Goal: Information Seeking & Learning: Learn about a topic

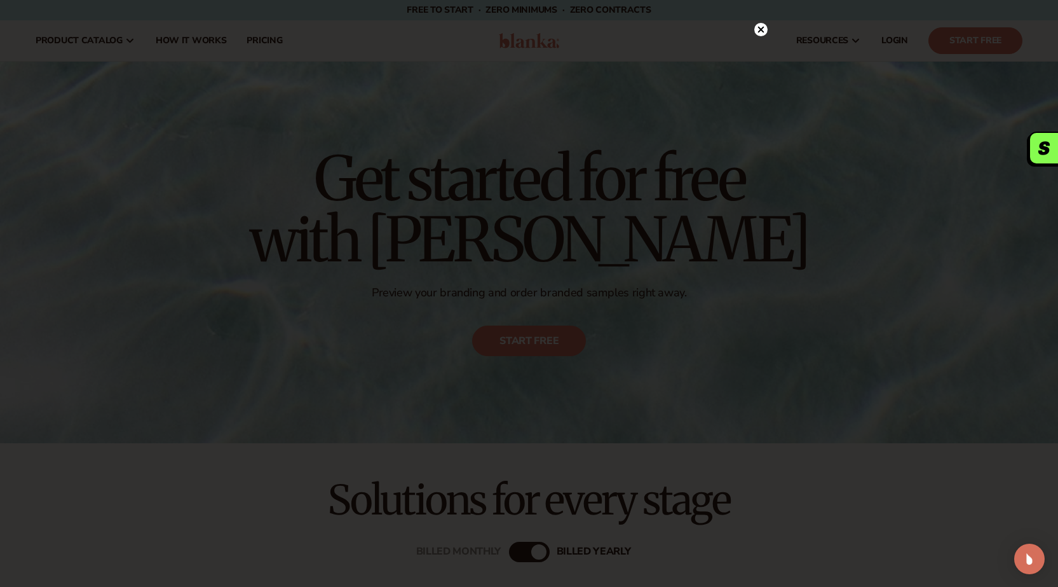
click at [761, 35] on circle at bounding box center [760, 29] width 13 height 13
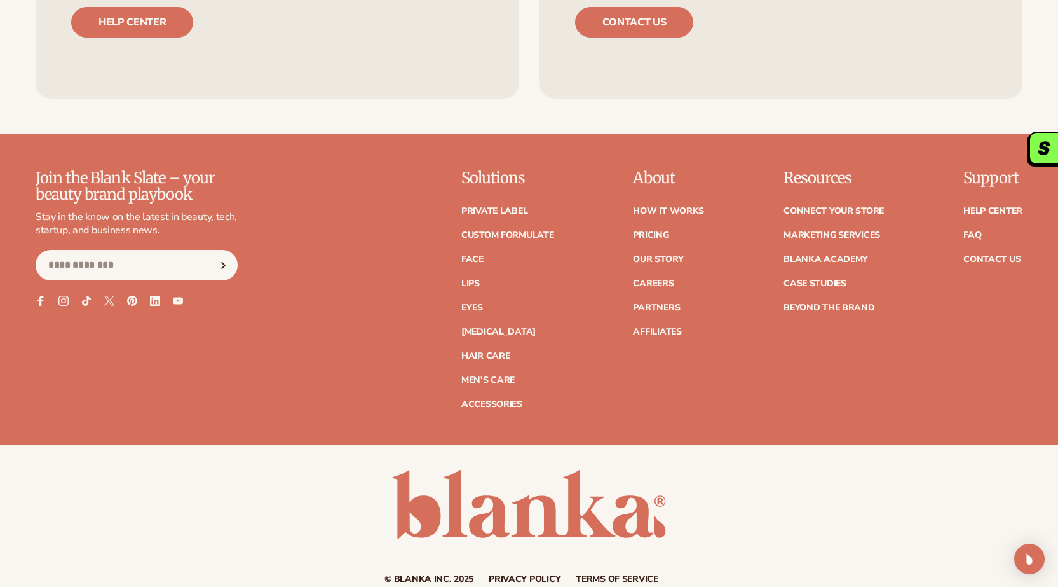
scroll to position [2722, 0]
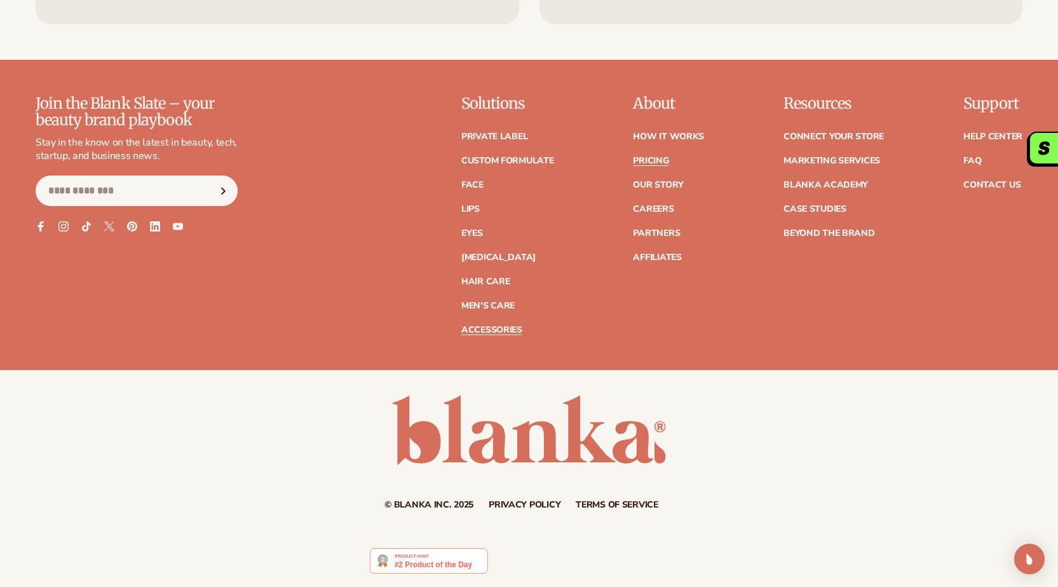
click at [482, 329] on link "Accessories" at bounding box center [491, 329] width 61 height 9
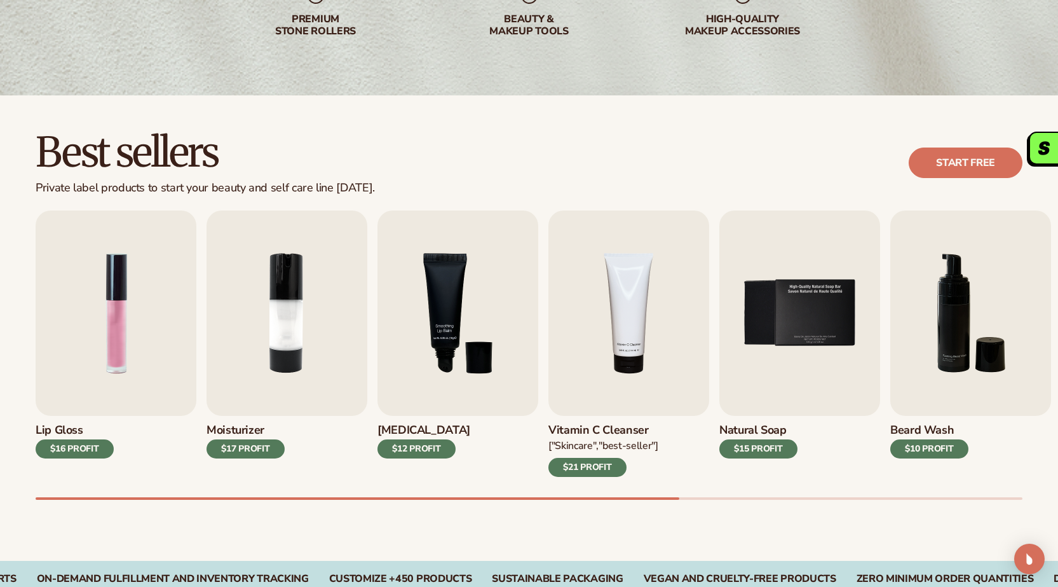
scroll to position [318, 0]
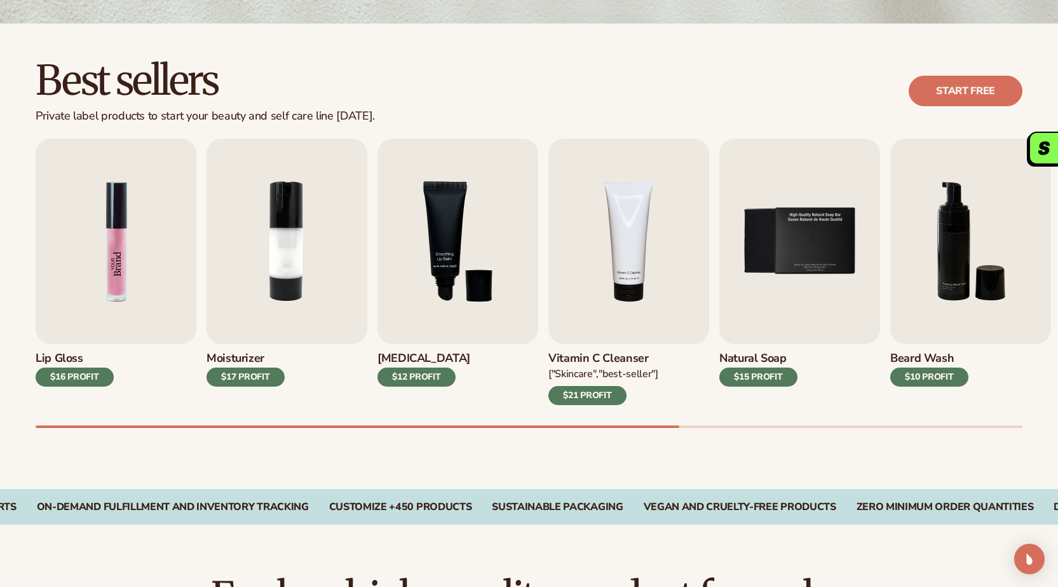
click at [99, 291] on img "1 / 9" at bounding box center [116, 241] width 161 height 205
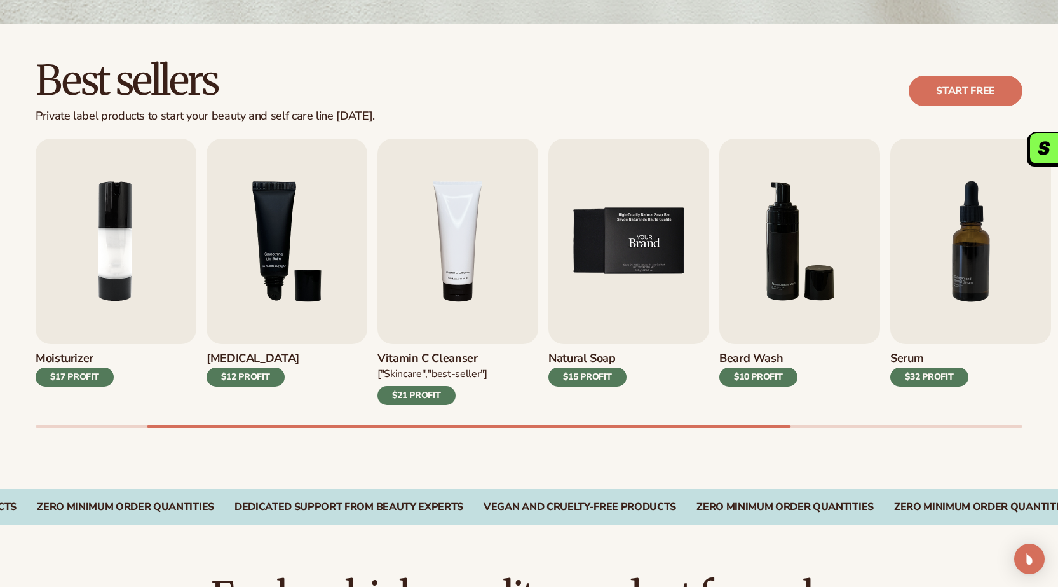
click at [643, 250] on img "5 / 9" at bounding box center [628, 241] width 161 height 205
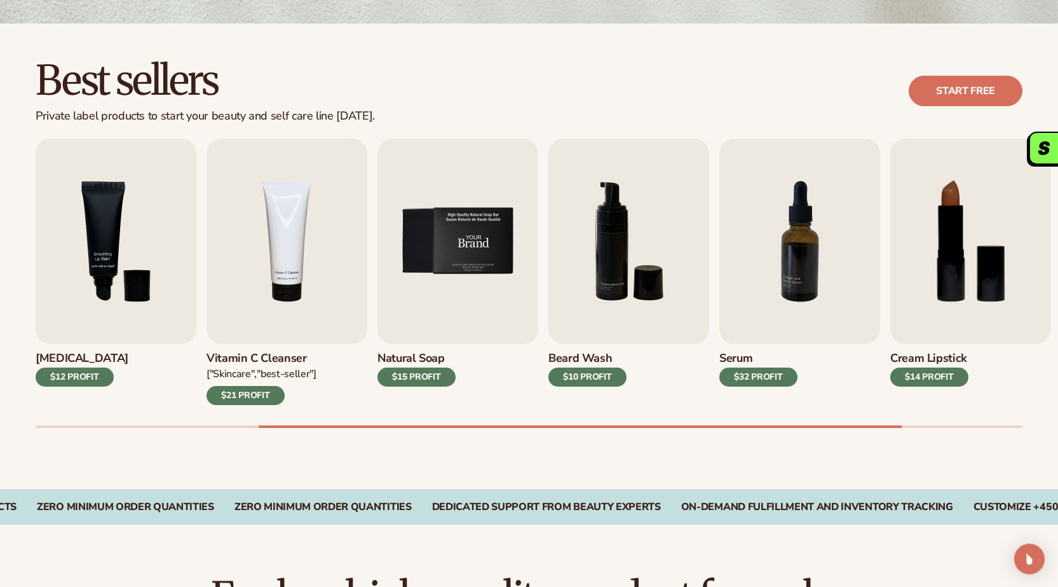
click at [416, 284] on img "5 / 9" at bounding box center [458, 241] width 161 height 205
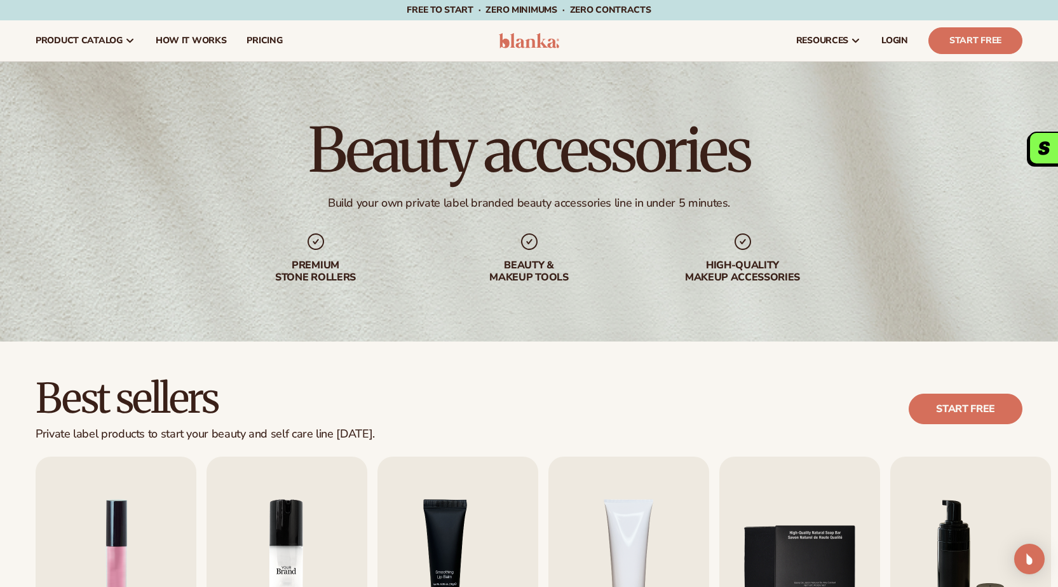
scroll to position [254, 0]
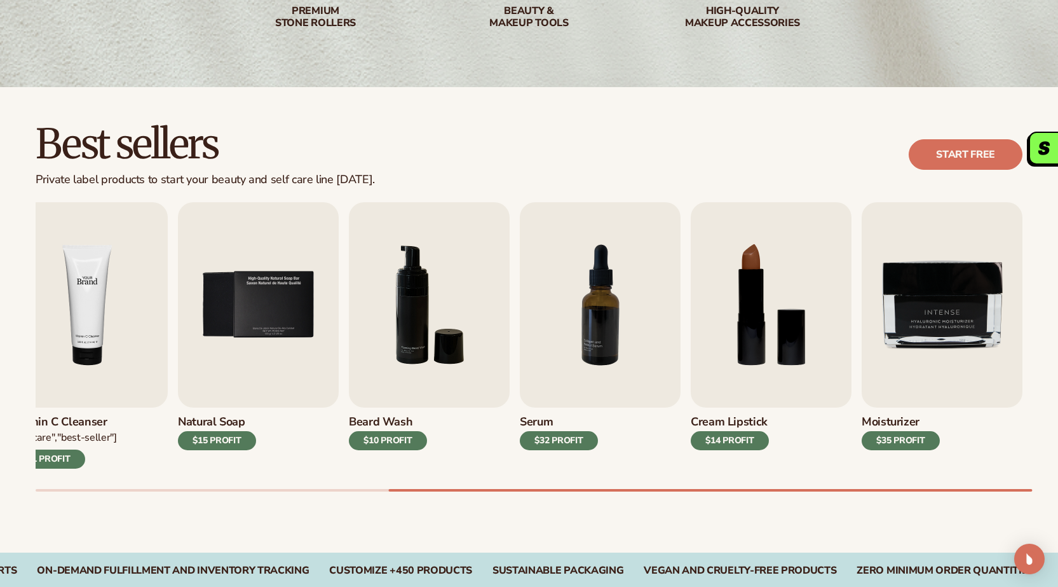
click at [111, 255] on img "4 / 9" at bounding box center [87, 304] width 161 height 205
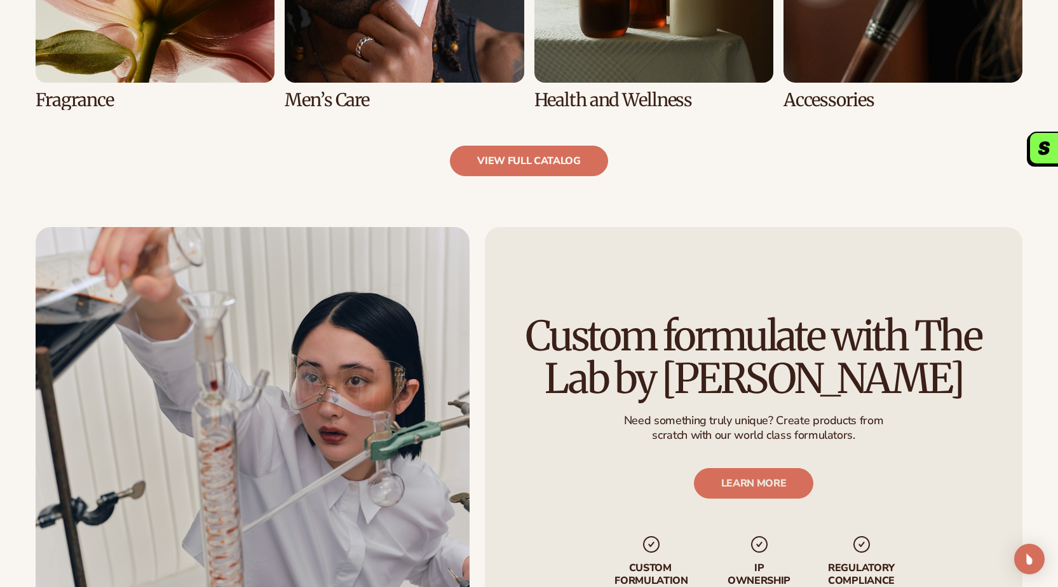
scroll to position [1462, 0]
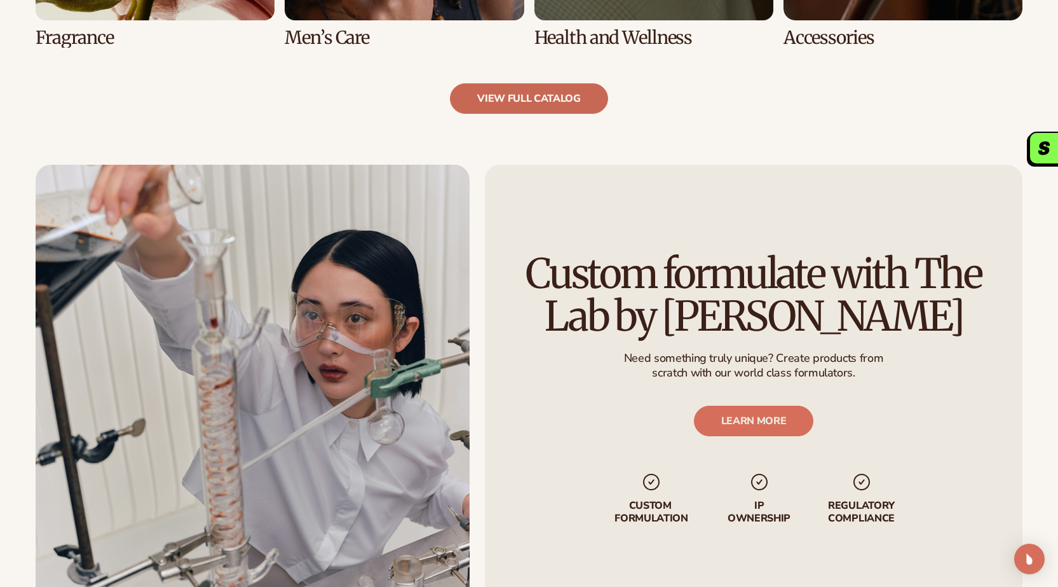
click at [520, 103] on link "view full catalog" at bounding box center [529, 98] width 158 height 31
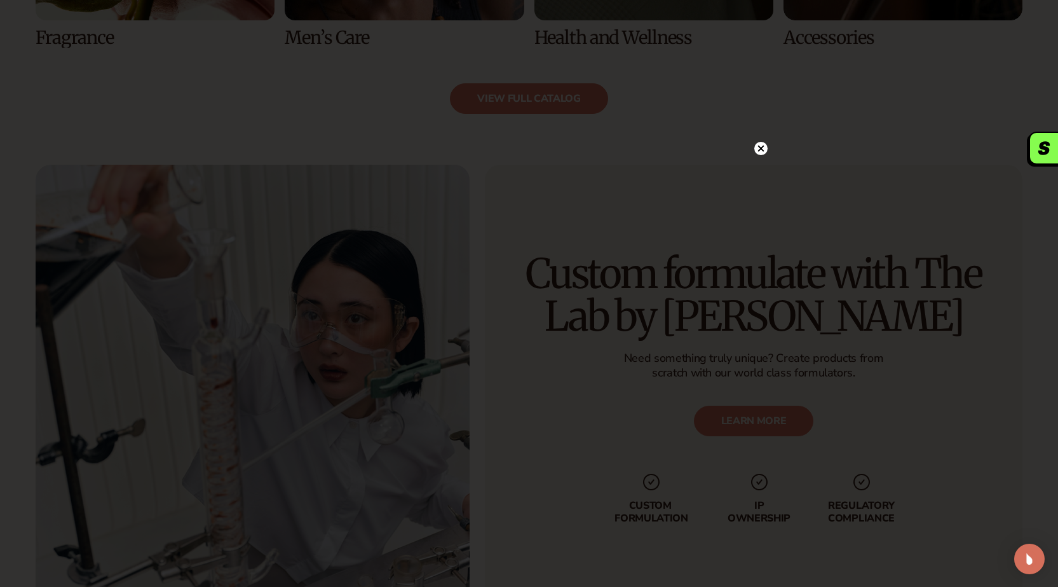
click at [757, 150] on circle at bounding box center [760, 148] width 13 height 13
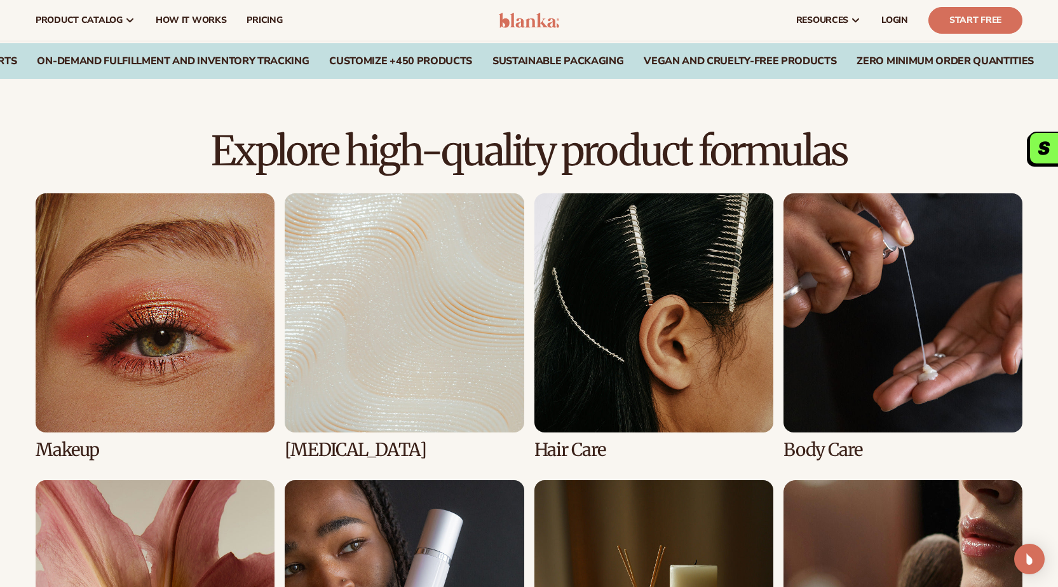
scroll to position [636, 0]
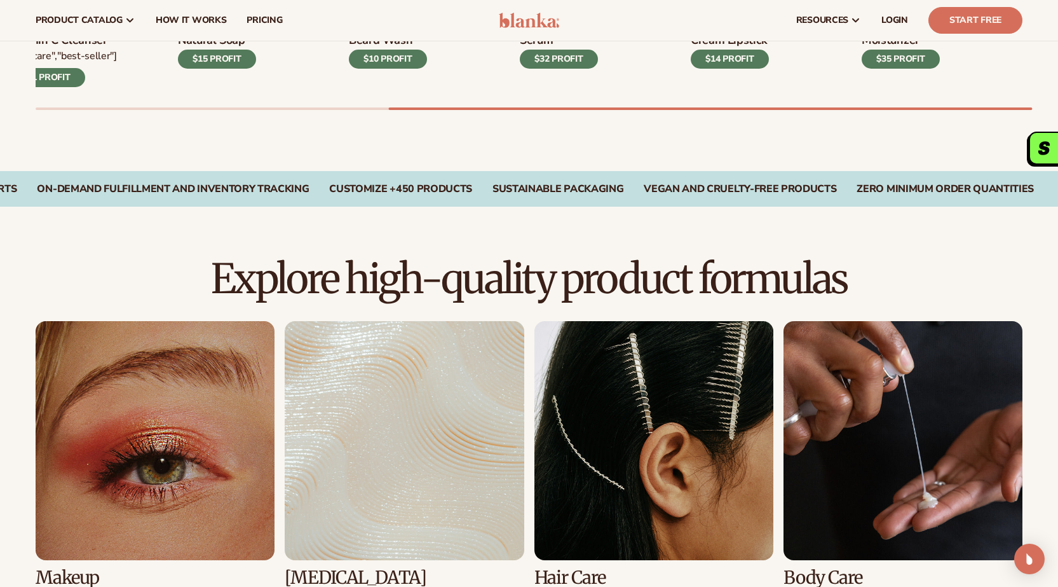
click at [193, 372] on link "1 / 8" at bounding box center [155, 454] width 239 height 266
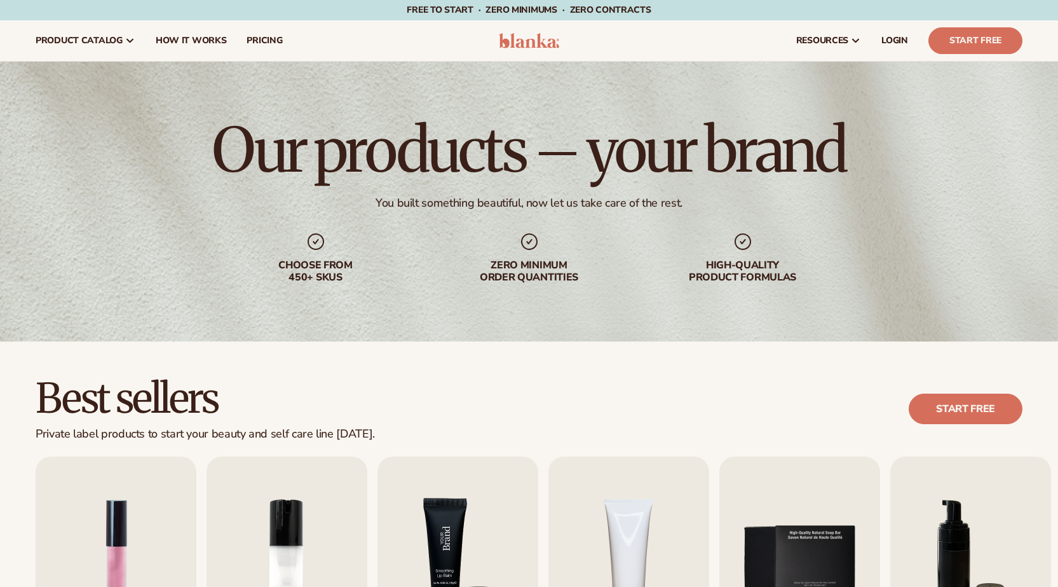
scroll to position [254, 0]
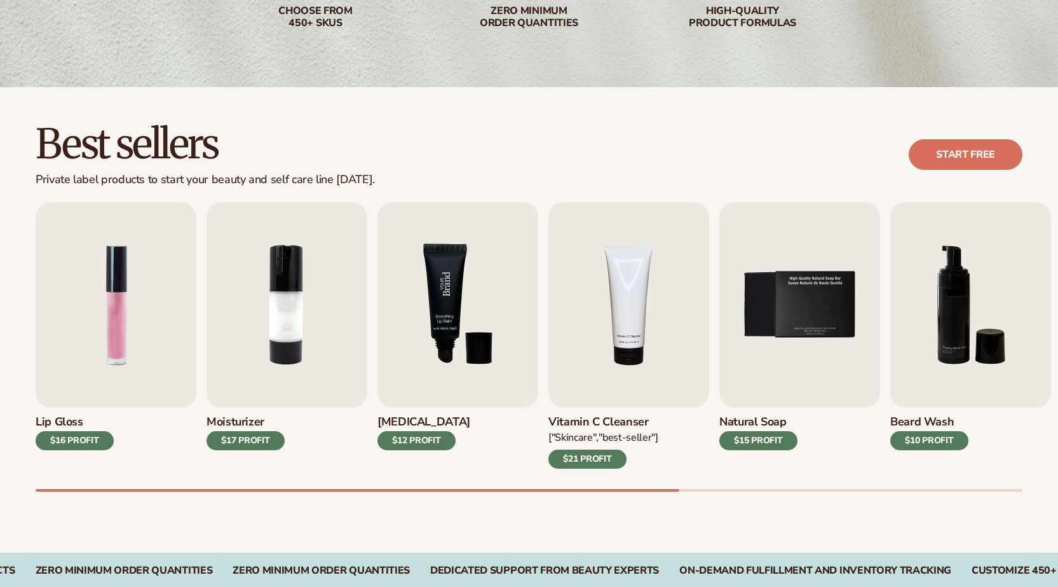
click at [463, 283] on img "3 / 9" at bounding box center [458, 304] width 161 height 205
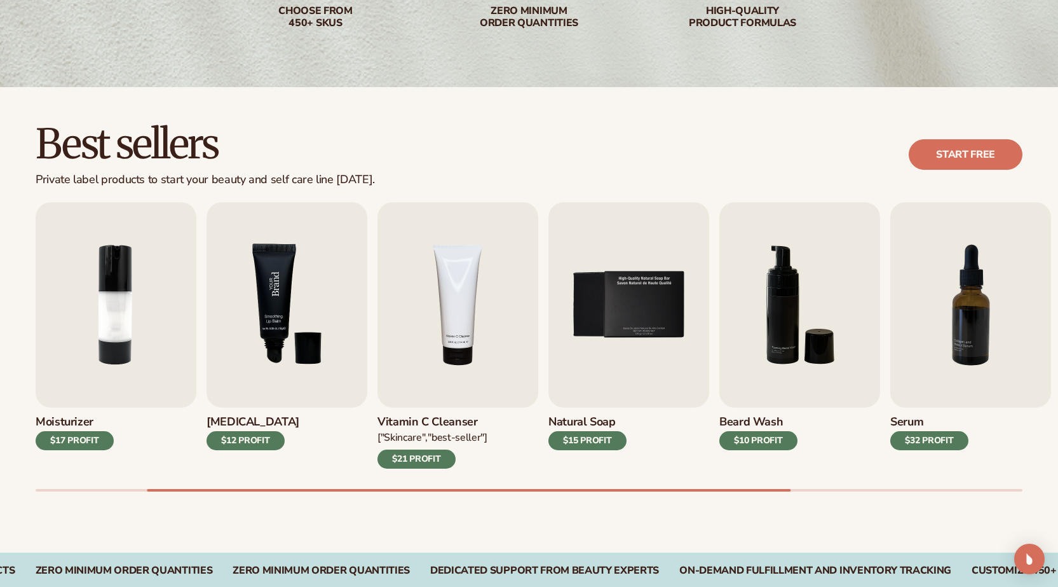
click at [339, 254] on img "3 / 9" at bounding box center [287, 304] width 161 height 205
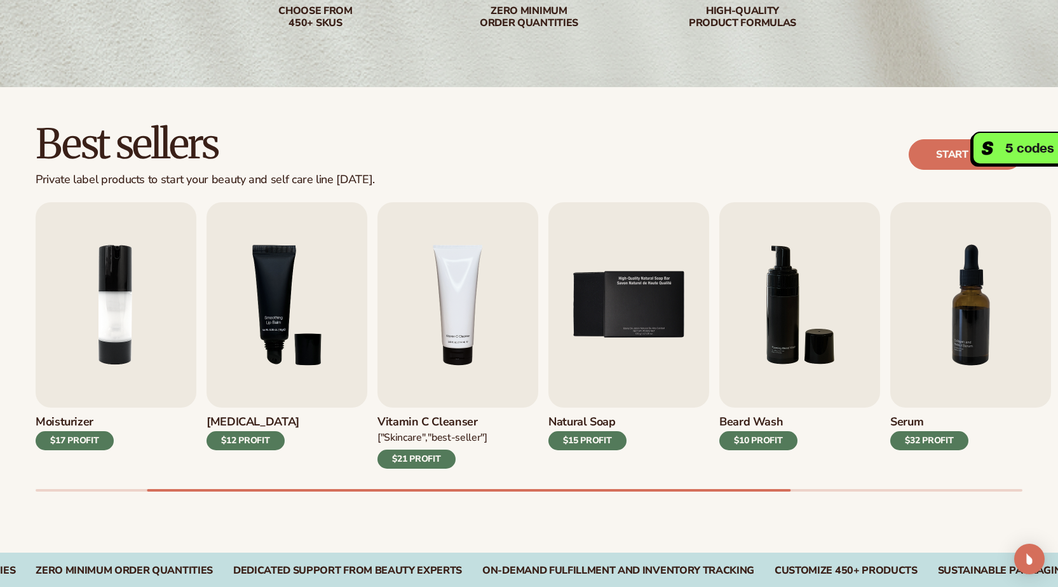
click at [29, 361] on div "Best sellers Private label products to start your beauty and self care line tod…" at bounding box center [529, 319] width 1058 height 465
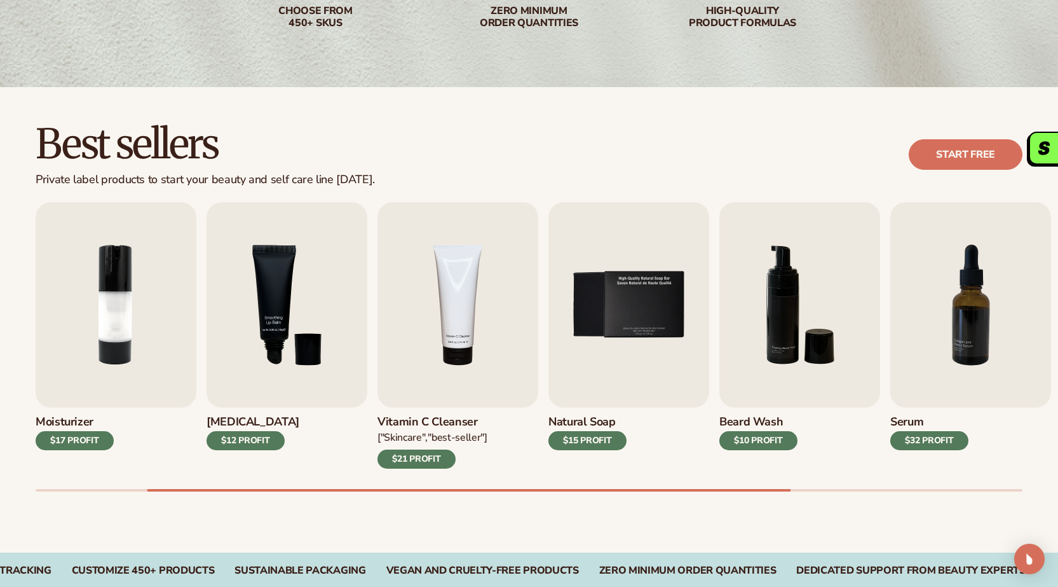
click at [126, 179] on div "Private label products to start your beauty and self care line [DATE]." at bounding box center [205, 180] width 339 height 14
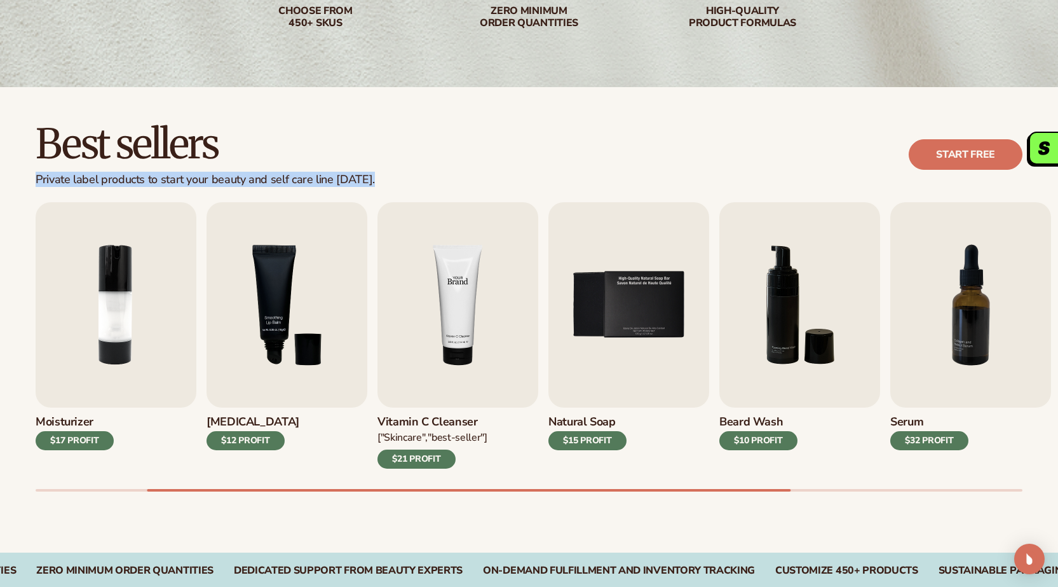
click at [458, 325] on img "4 / 9" at bounding box center [458, 304] width 161 height 205
click at [0, 131] on div "Best sellers Private label products to start your beauty and self care line tod…" at bounding box center [529, 155] width 1058 height 64
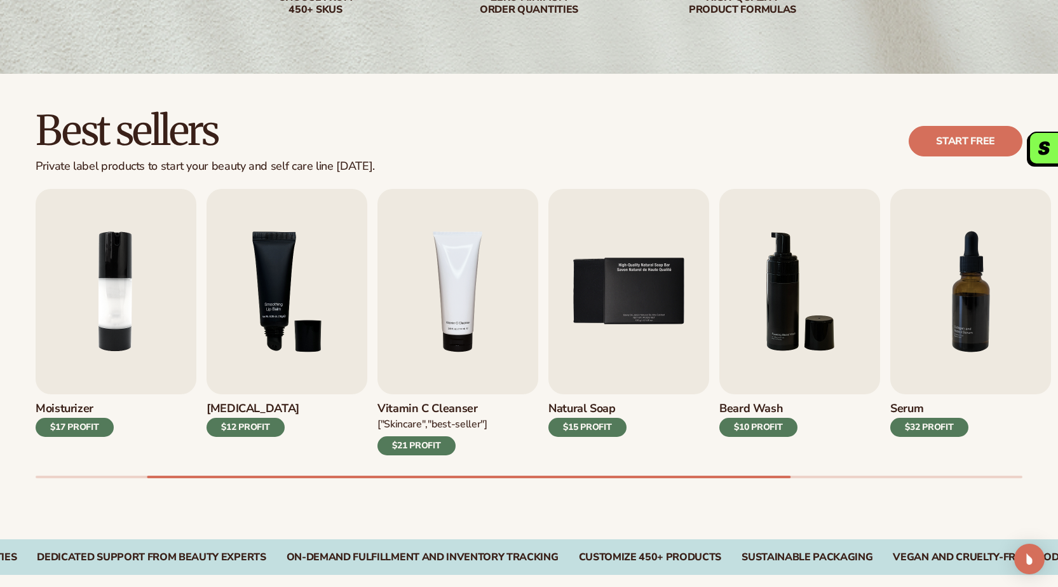
scroll to position [381, 0]
